Goal: Task Accomplishment & Management: Use online tool/utility

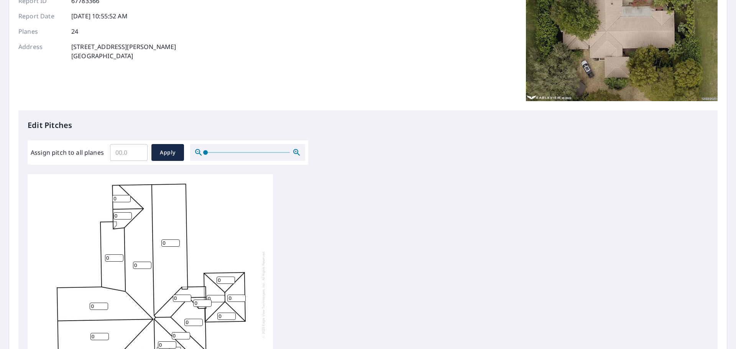
scroll to position [77, 0]
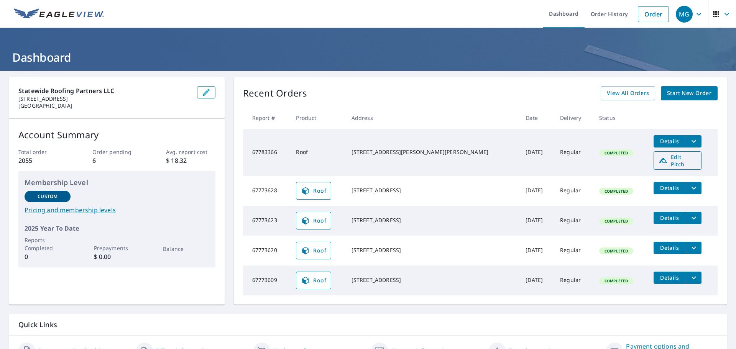
click at [660, 160] on span "Edit Pitch" at bounding box center [678, 160] width 38 height 15
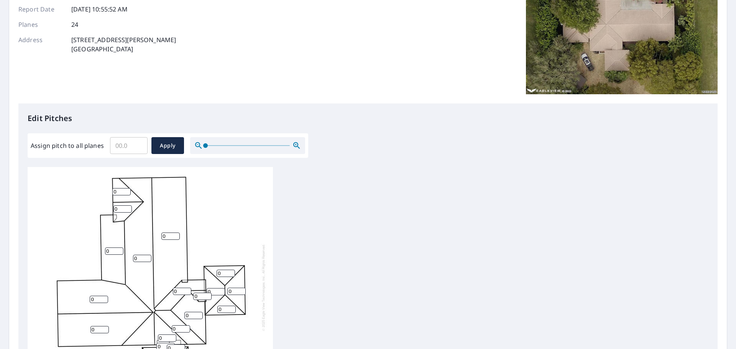
scroll to position [115, 0]
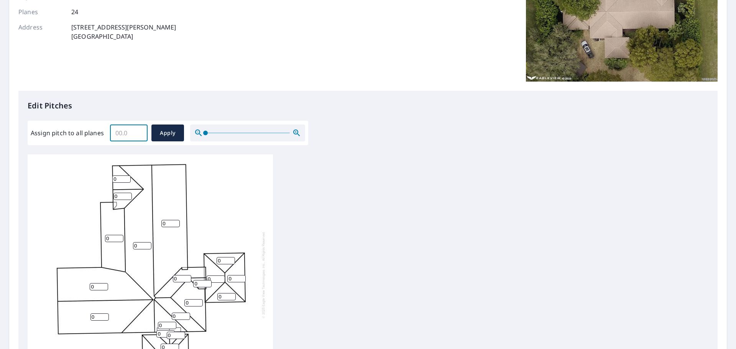
click at [127, 129] on input "Assign pitch to all planes" at bounding box center [129, 132] width 38 height 21
type input "4"
click at [121, 84] on div "Report Details View and edit your report information below. Report Type Roof Re…" at bounding box center [368, 9] width 700 height 163
click at [178, 134] on button "Apply" at bounding box center [167, 133] width 33 height 17
type input "4"
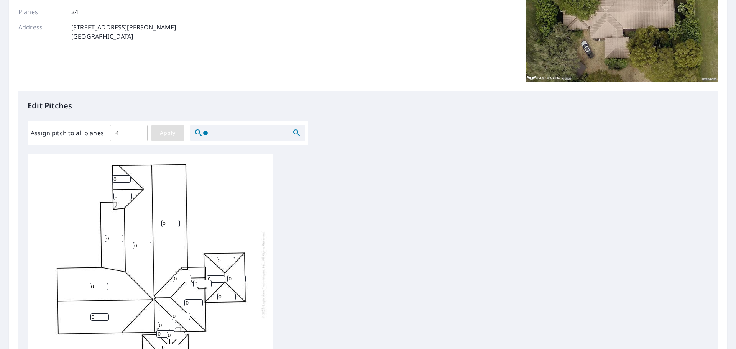
type input "4"
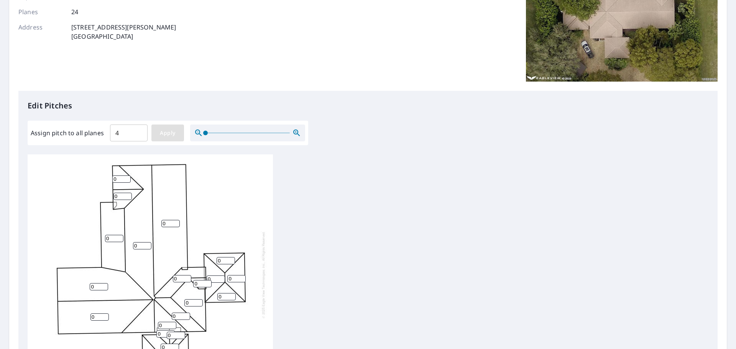
type input "4"
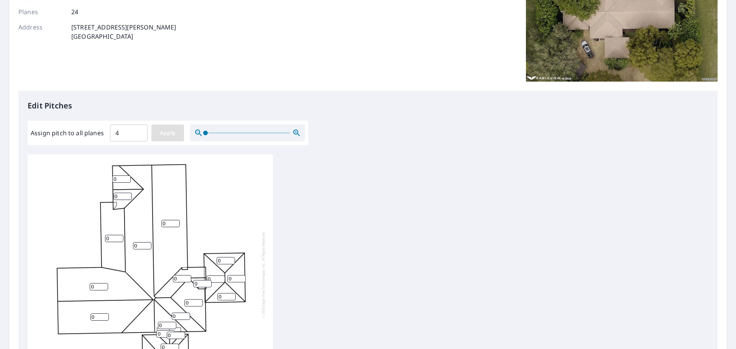
type input "4"
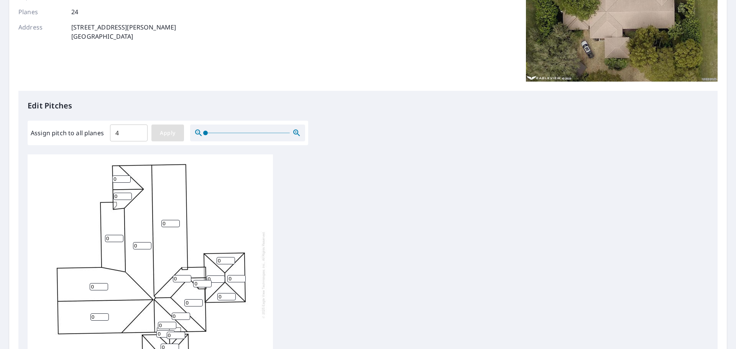
type input "4"
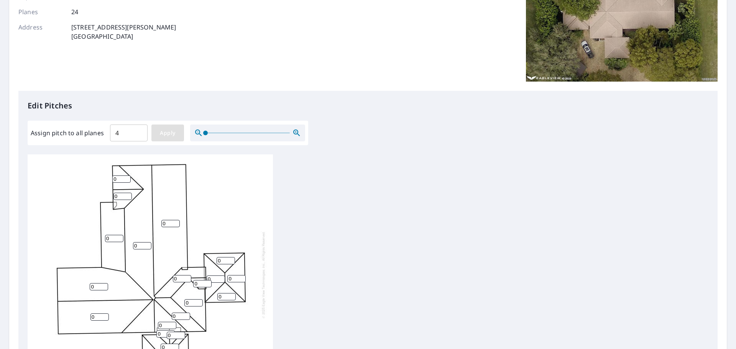
type input "4"
click at [141, 139] on input "4" at bounding box center [129, 132] width 38 height 21
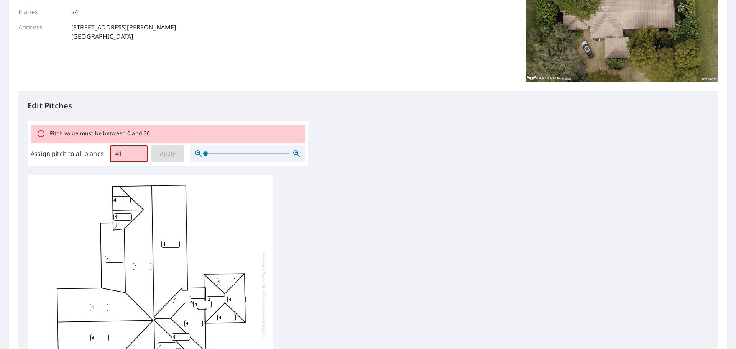
type input "4"
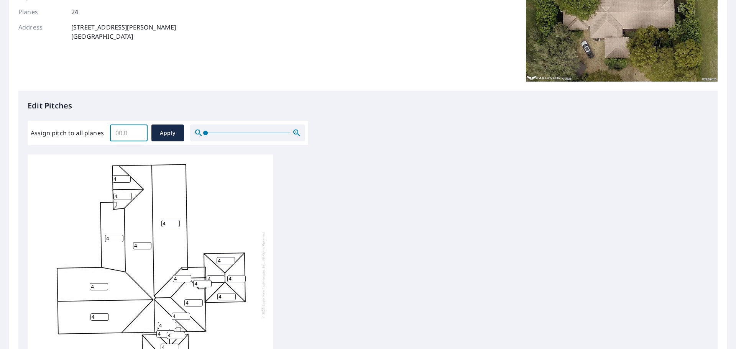
click at [168, 224] on input "4" at bounding box center [170, 223] width 18 height 7
click at [257, 211] on div "4 4 4 4 4 4 4 4 4 4 4 4 4 4 4 4 4 4 4 4 4 4 4 4" at bounding box center [150, 275] width 245 height 241
click at [160, 197] on div "4 4 4 4 4 4 4 4 4 4 4 4 4 4 4 4 4 4 4 4 4 4 4 4" at bounding box center [150, 275] width 245 height 241
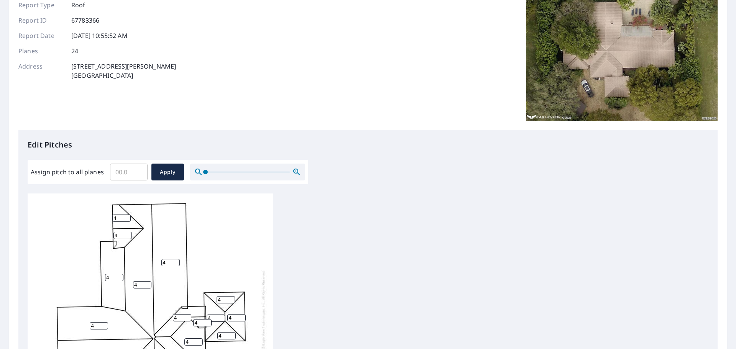
scroll to position [77, 0]
click at [132, 172] on input "Assign pitch to all planes" at bounding box center [129, 171] width 38 height 21
type input "30"
drag, startPoint x: 197, startPoint y: 140, endPoint x: 191, endPoint y: 143, distance: 6.7
click at [196, 141] on p "Edit Pitches" at bounding box center [368, 144] width 681 height 12
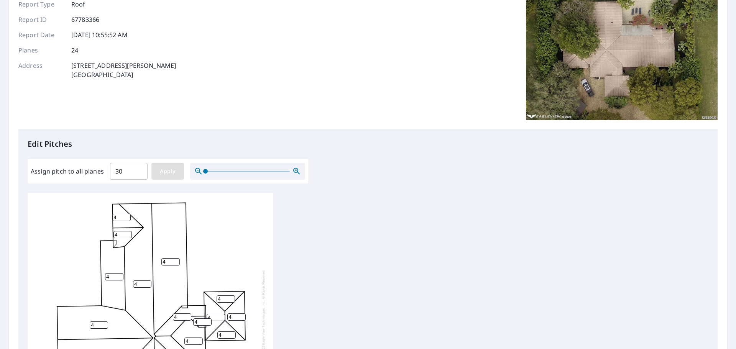
click at [166, 170] on span "Apply" at bounding box center [168, 172] width 20 height 10
type input "30"
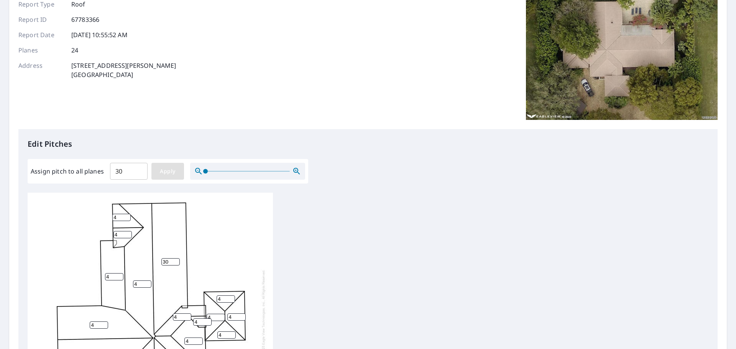
type input "30"
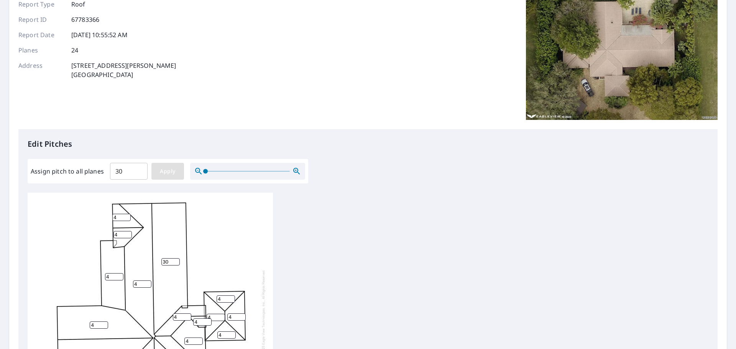
type input "30"
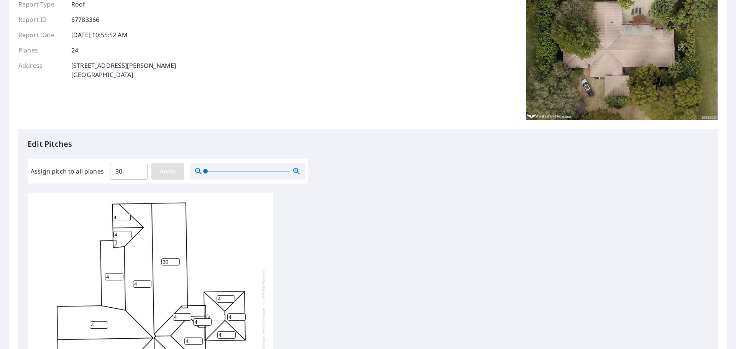
type input "30"
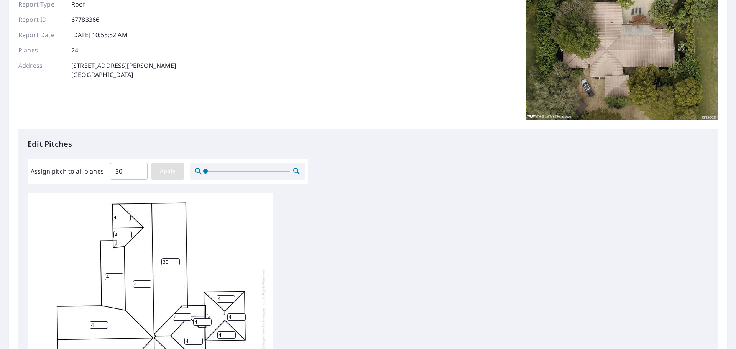
type input "30"
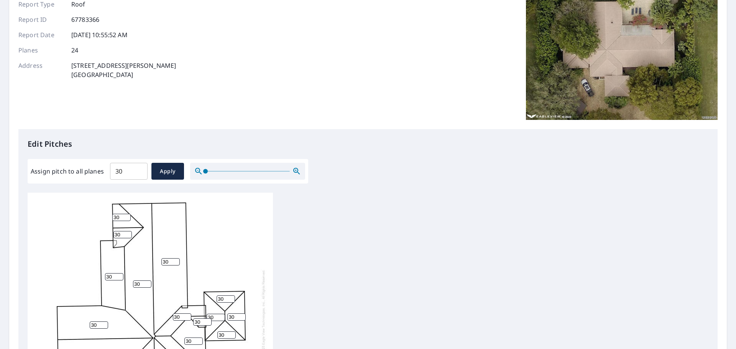
click at [296, 233] on div "30 30 30 30 30 30 30 30 30 30 30 30 30 30 30 30 30 30 30 30 30 30 30 30" at bounding box center [368, 313] width 681 height 241
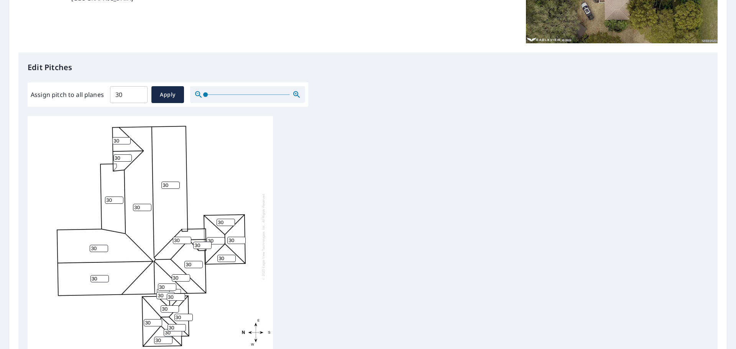
scroll to position [192, 0]
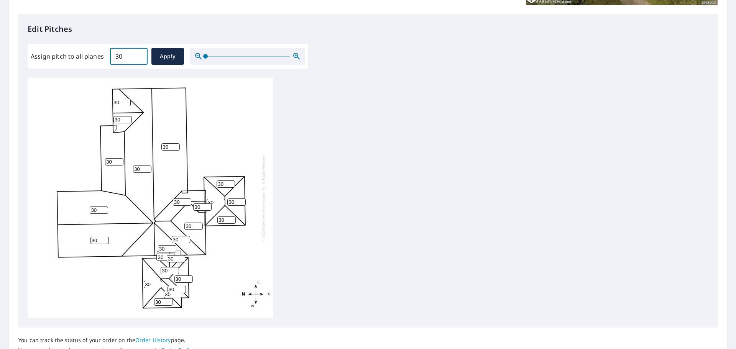
click at [129, 60] on input "30" at bounding box center [129, 56] width 38 height 21
click at [250, 100] on div "30 30 30 30 30 30 30 30 30 30 30 30 30 30 30 30 30 30 30 30 30 30 30 30" at bounding box center [150, 198] width 245 height 241
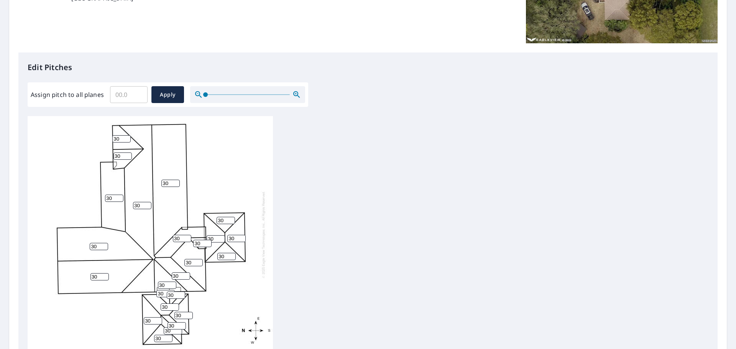
scroll to position [8, 0]
click at [143, 179] on div "30 30 30 30 30 30 30 30 30 30 30 30 30 30 30 30 30 30 30 30 30 30 30 30" at bounding box center [150, 234] width 245 height 241
click at [124, 208] on div "30 30 30 30 30 30 30 30 30 30 30 30 30 30 30 30 30 30 30 30 30 30 30 30" at bounding box center [150, 234] width 245 height 241
click at [140, 202] on input "30" at bounding box center [142, 205] width 18 height 7
click at [204, 125] on div "30 30 30 30 30 30 30 30 30 30 30 30 30 30 30 30 30 30 30 30 30 30 30 30" at bounding box center [150, 234] width 245 height 241
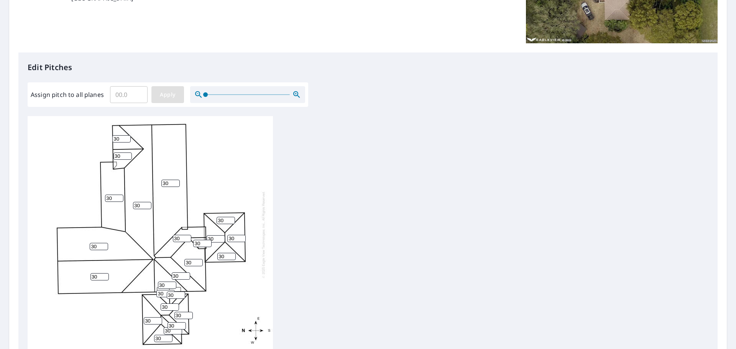
click at [173, 94] on span "Apply" at bounding box center [168, 95] width 20 height 10
click at [127, 98] on input "Assign pitch to all planes" at bounding box center [129, 94] width 38 height 21
click at [252, 136] on div at bounding box center [150, 234] width 245 height 241
click at [138, 100] on input "Assign pitch to all planes" at bounding box center [129, 94] width 38 height 21
type input "3"
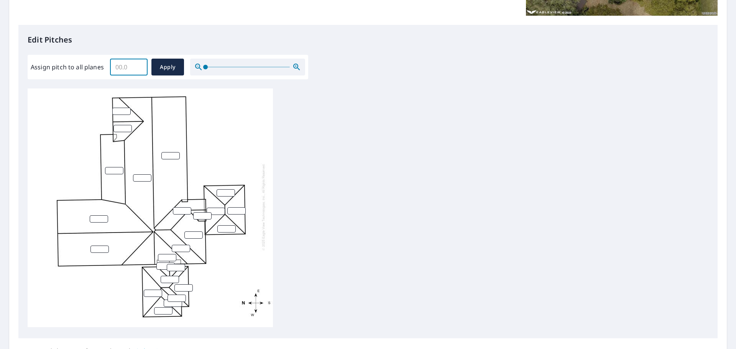
click at [134, 61] on input "Assign pitch to all planes" at bounding box center [129, 66] width 38 height 21
click at [67, 63] on label "Assign pitch to all planes" at bounding box center [67, 67] width 73 height 9
click at [110, 63] on input "Assign pitch to all planes" at bounding box center [129, 66] width 38 height 21
click at [110, 66] on input "Assign pitch to all planes" at bounding box center [129, 66] width 38 height 21
click at [130, 65] on input "Assign pitch to all planes" at bounding box center [129, 66] width 38 height 21
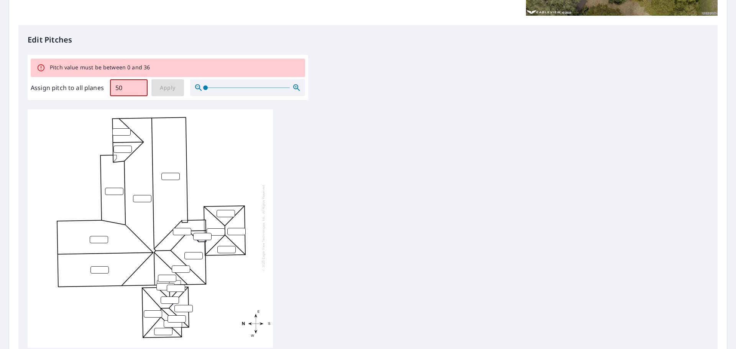
click at [178, 36] on p "Edit Pitches" at bounding box center [368, 40] width 681 height 12
click at [136, 84] on input "50" at bounding box center [129, 87] width 38 height 21
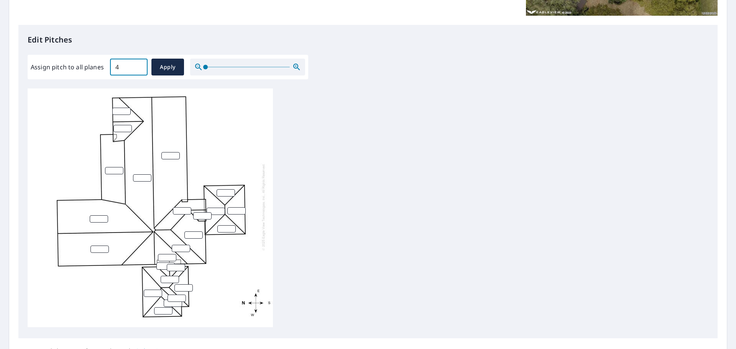
type input "4"
click at [374, 99] on div at bounding box center [368, 209] width 681 height 241
click at [163, 68] on span "Apply" at bounding box center [168, 68] width 20 height 10
type input "4"
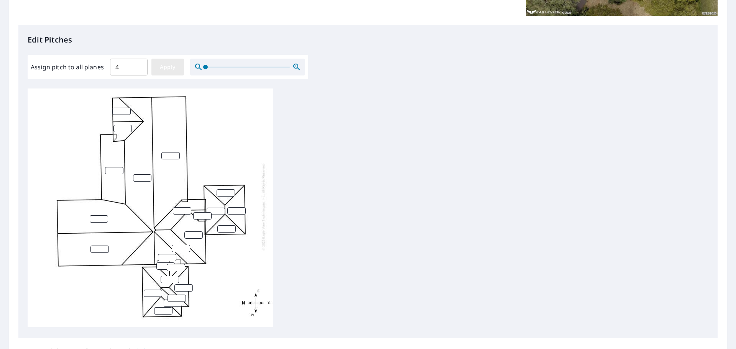
type input "4"
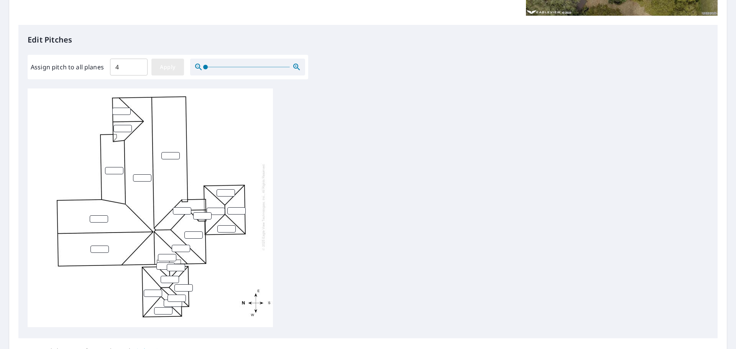
type input "4"
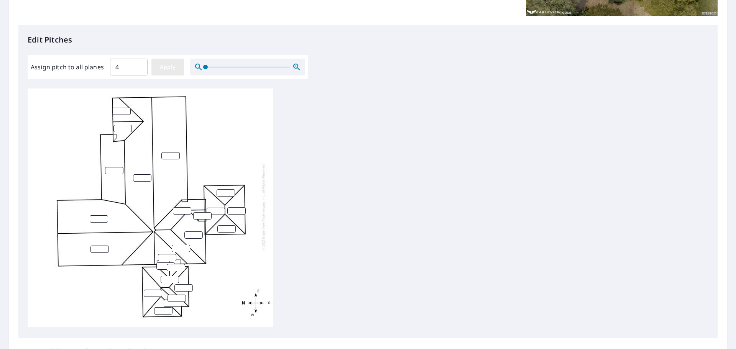
type input "4"
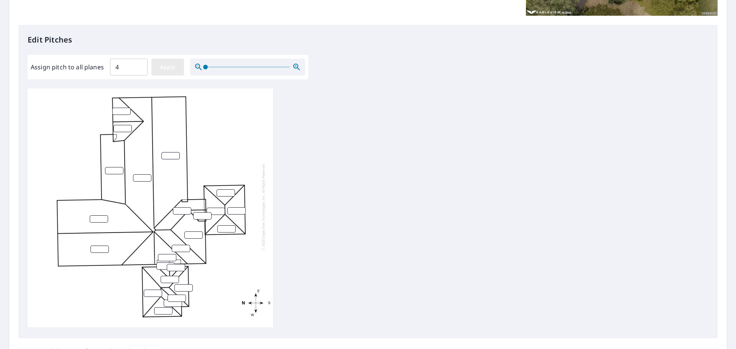
type input "4"
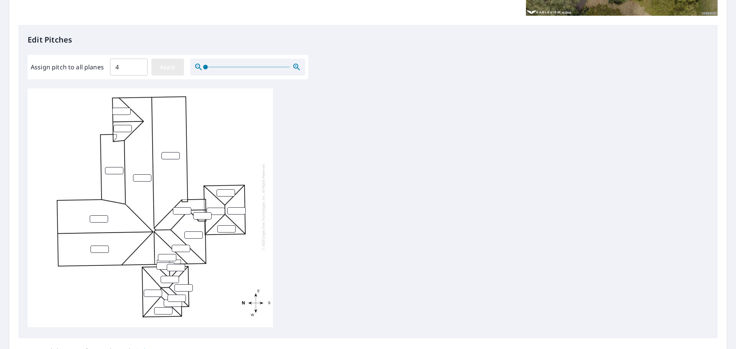
type input "4"
click at [166, 65] on span "Apply" at bounding box center [168, 68] width 20 height 10
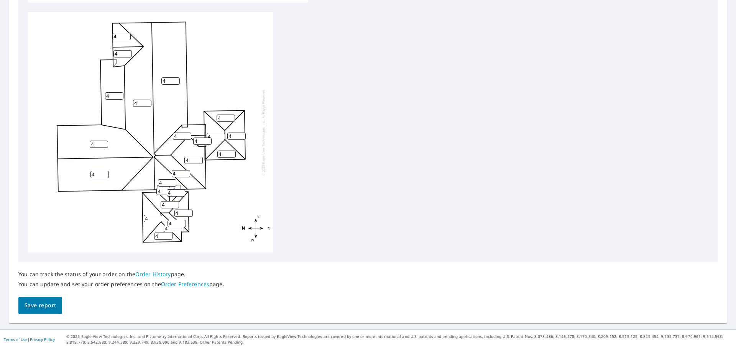
click at [38, 304] on span "Save report" at bounding box center [40, 306] width 31 height 10
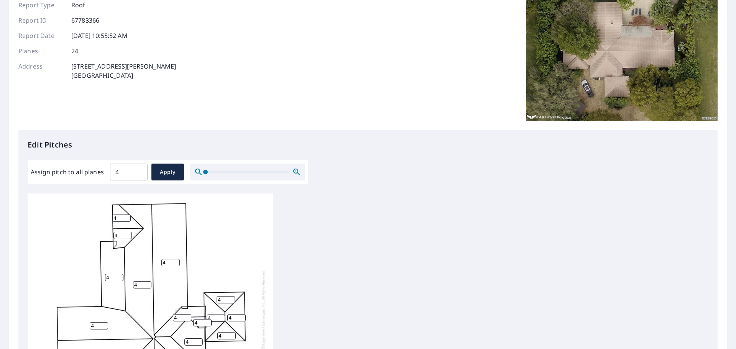
scroll to position [153, 0]
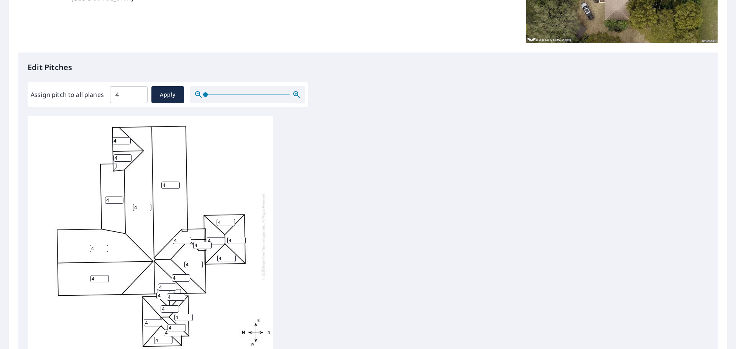
click at [108, 203] on input "4" at bounding box center [114, 200] width 18 height 7
click at [110, 200] on input "4" at bounding box center [114, 200] width 18 height 7
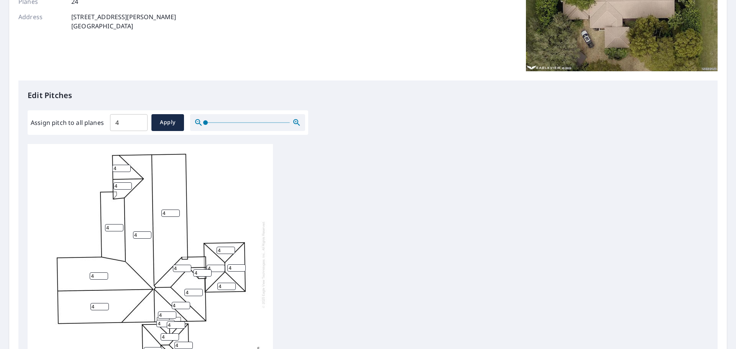
scroll to position [31, 0]
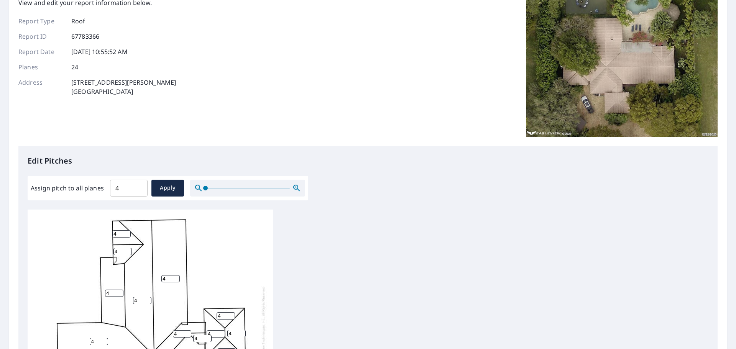
click at [110, 200] on div "Edit Pitches Assign pitch to all planes 4 ​ Apply 4 4 4 4 4 4 4 4 4 4 4 4 4 4 4…" at bounding box center [368, 303] width 700 height 314
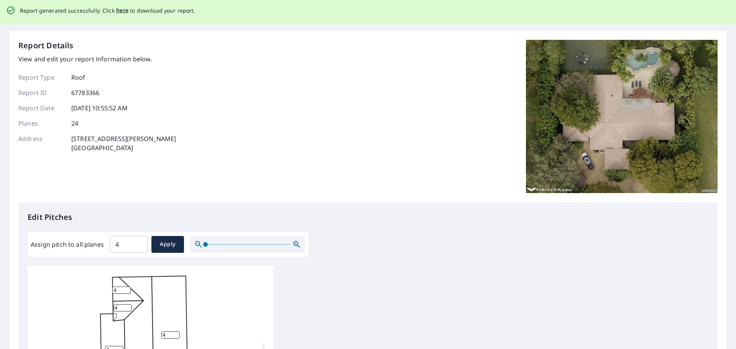
scroll to position [0, 0]
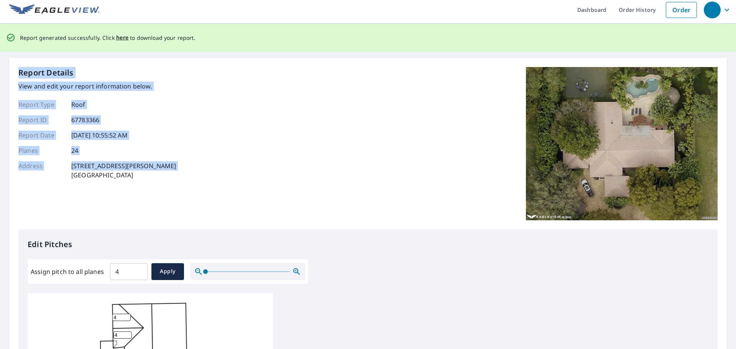
click at [110, 200] on div "Report Details View and edit your report information below. Report Type Roof Re…" at bounding box center [97, 143] width 158 height 153
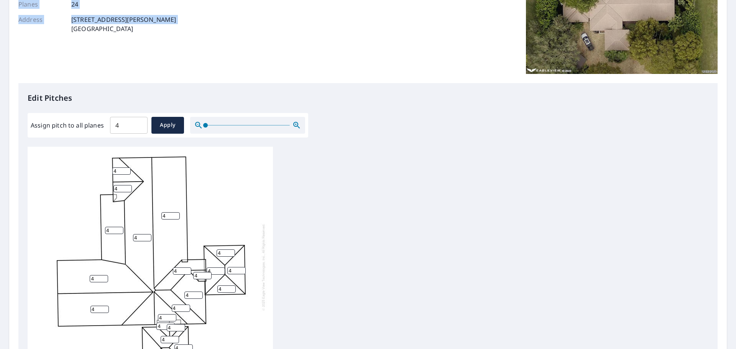
scroll to position [153, 0]
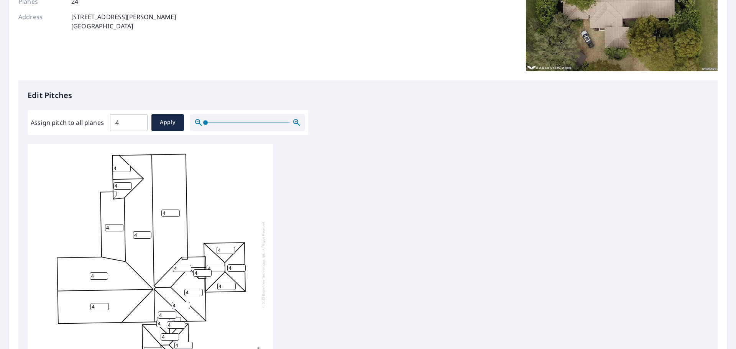
click at [109, 228] on input "4" at bounding box center [114, 227] width 18 height 7
drag, startPoint x: 111, startPoint y: 228, endPoint x: 99, endPoint y: 231, distance: 11.8
click at [99, 231] on div "4 4 4 4 4 4 4 4 4 4 4 4 4 4 4 4 4 4 4 4 4 4 4 4" at bounding box center [150, 264] width 245 height 241
drag, startPoint x: 308, startPoint y: 207, endPoint x: 303, endPoint y: 208, distance: 4.7
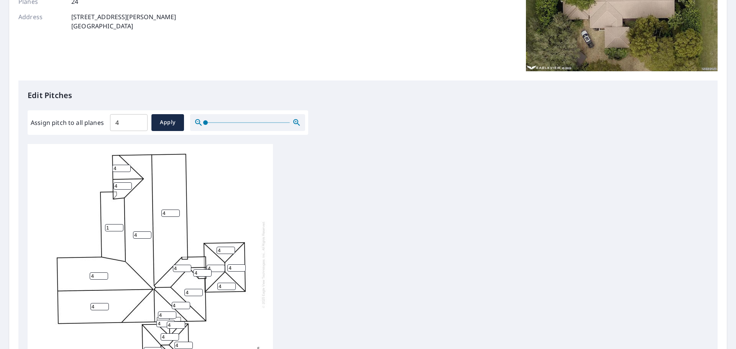
click at [307, 207] on div "4 4 4 4 1 4 4 4 4 4 4 4 4 4 4 4 4 4 4 4 4 4 4 4" at bounding box center [368, 264] width 681 height 241
click at [171, 127] on span "Apply" at bounding box center [168, 123] width 20 height 10
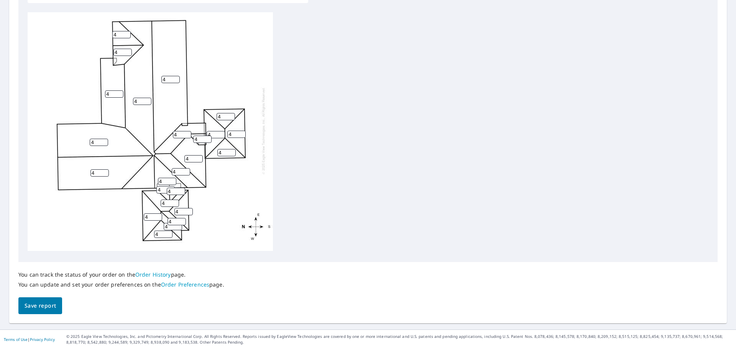
click at [36, 308] on span "Save report" at bounding box center [40, 306] width 31 height 10
click at [108, 91] on input "4" at bounding box center [114, 94] width 18 height 7
drag, startPoint x: 107, startPoint y: 90, endPoint x: 86, endPoint y: 90, distance: 21.1
click at [86, 90] on div "4 4 4 4 4 4 4 4 4 4 4 4 4 4 4 4 4 4 4 4 4 4 4 4" at bounding box center [150, 130] width 245 height 241
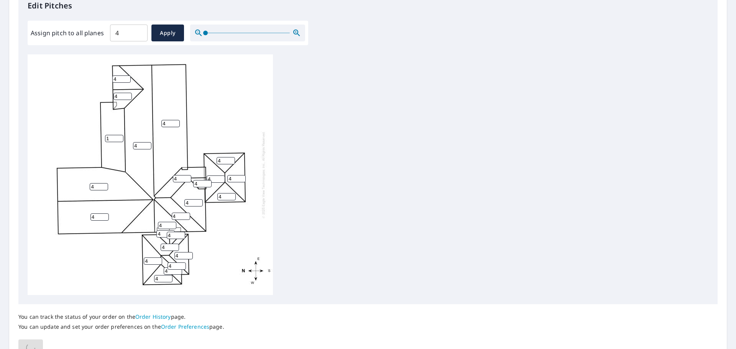
scroll to position [142, 0]
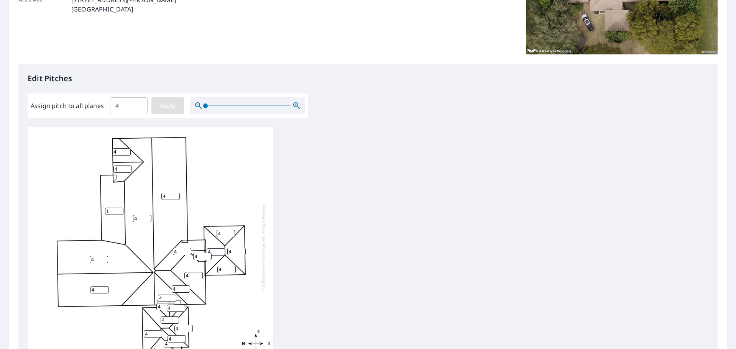
click at [170, 101] on button "Apply" at bounding box center [167, 105] width 33 height 17
drag, startPoint x: 112, startPoint y: 211, endPoint x: 76, endPoint y: 211, distance: 36.1
click at [71, 211] on div "4 4 4 4 4 4 4 4 4 4 4 4 4 4 4 4 4 4 4 4 4 4 4 4" at bounding box center [150, 247] width 245 height 241
type input "1"
click at [287, 198] on div "4 4 4 4 1 4 4 4 4 4 4 4 4 4 4 4 4 4 4 4 4 4 4 4" at bounding box center [368, 247] width 681 height 241
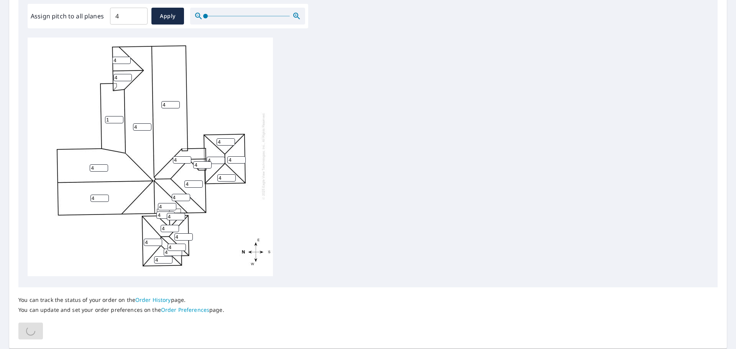
scroll to position [257, 0]
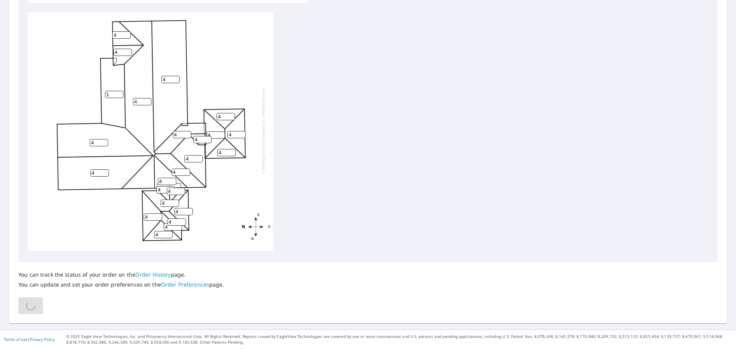
click at [38, 302] on div "You can track the status of your order on the Order History page. You can updat…" at bounding box center [368, 288] width 700 height 52
click at [34, 305] on div "You can track the status of your order on the Order History page. You can updat…" at bounding box center [368, 288] width 700 height 52
click at [34, 303] on div "You can track the status of your order on the Order History page. You can updat…" at bounding box center [368, 288] width 700 height 52
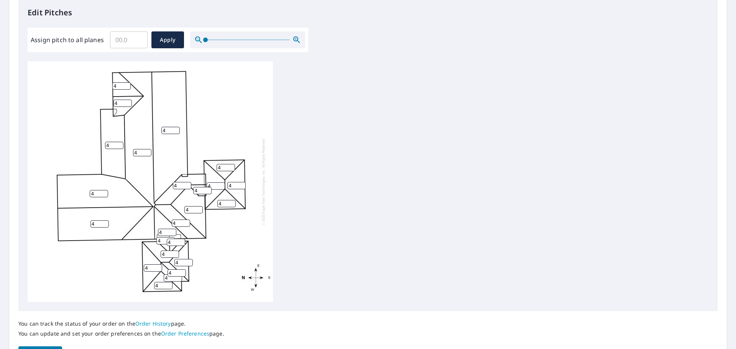
scroll to position [258, 0]
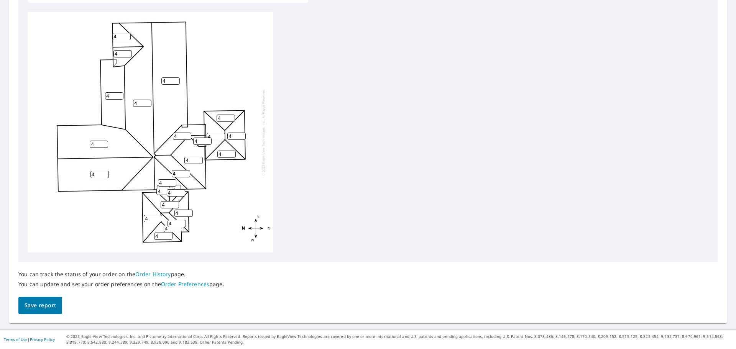
click at [76, 99] on div "4 4 4 4 4 4 4 4 4 4 4 4 4 4 4 4 4 4 4 4 4 4 4 4" at bounding box center [150, 132] width 245 height 241
type input "1"
click at [359, 102] on div "4 4 4 4 1 4 4 4 4 4 4 4 4 4 4 4 4 4 4 4 4 4 4 4" at bounding box center [368, 132] width 681 height 241
click at [47, 304] on span "Save report" at bounding box center [40, 306] width 31 height 10
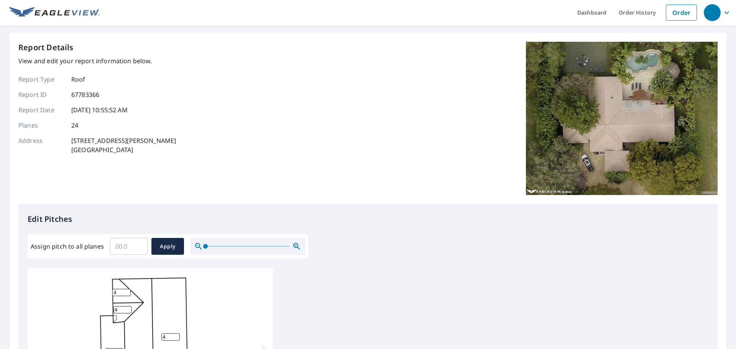
scroll to position [0, 0]
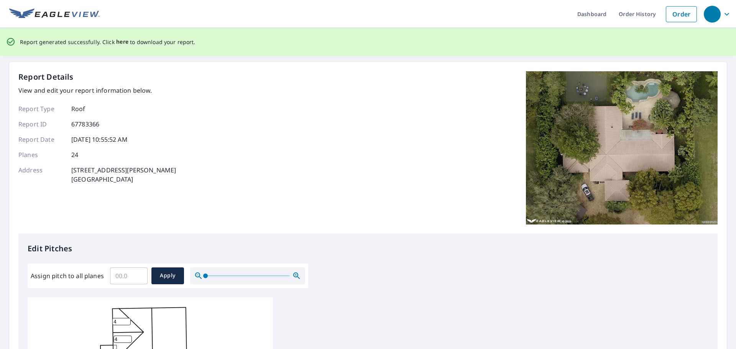
click at [120, 41] on span "here" at bounding box center [122, 42] width 13 height 10
